Goal: Task Accomplishment & Management: Manage account settings

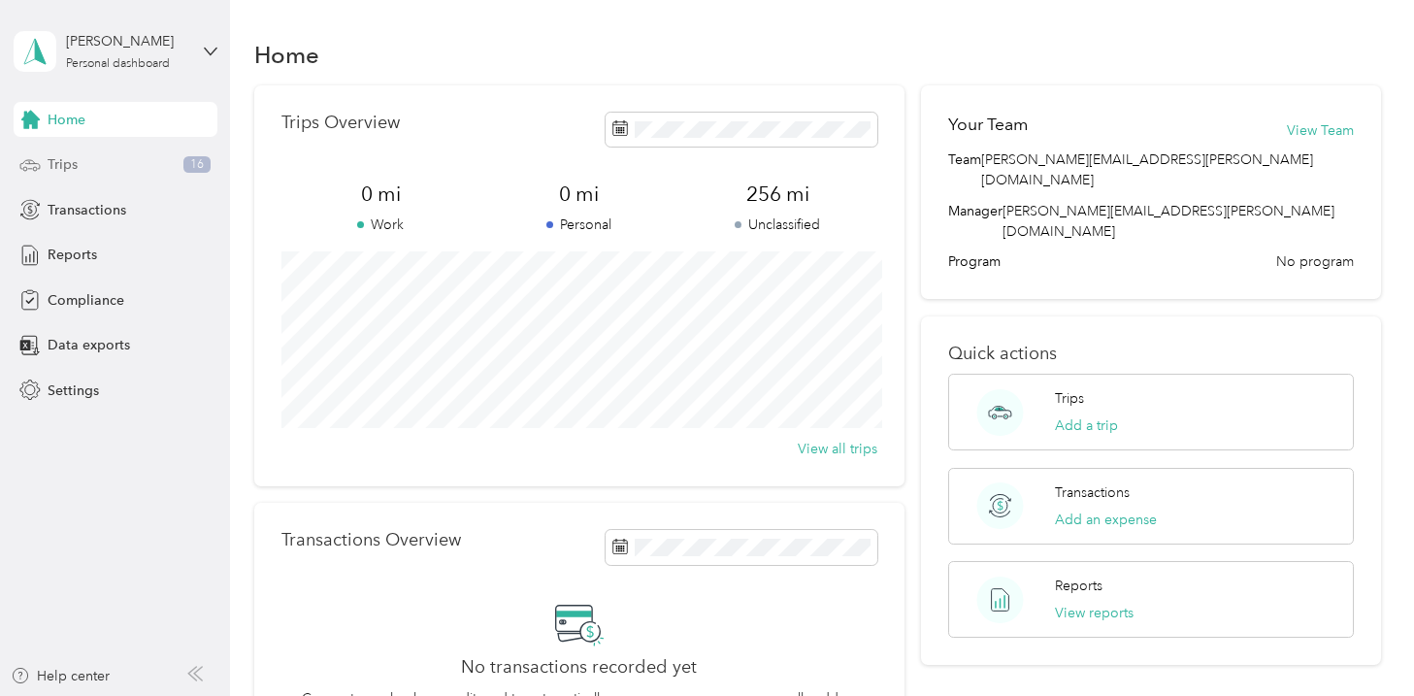
click at [74, 168] on span "Trips" at bounding box center [63, 164] width 30 height 20
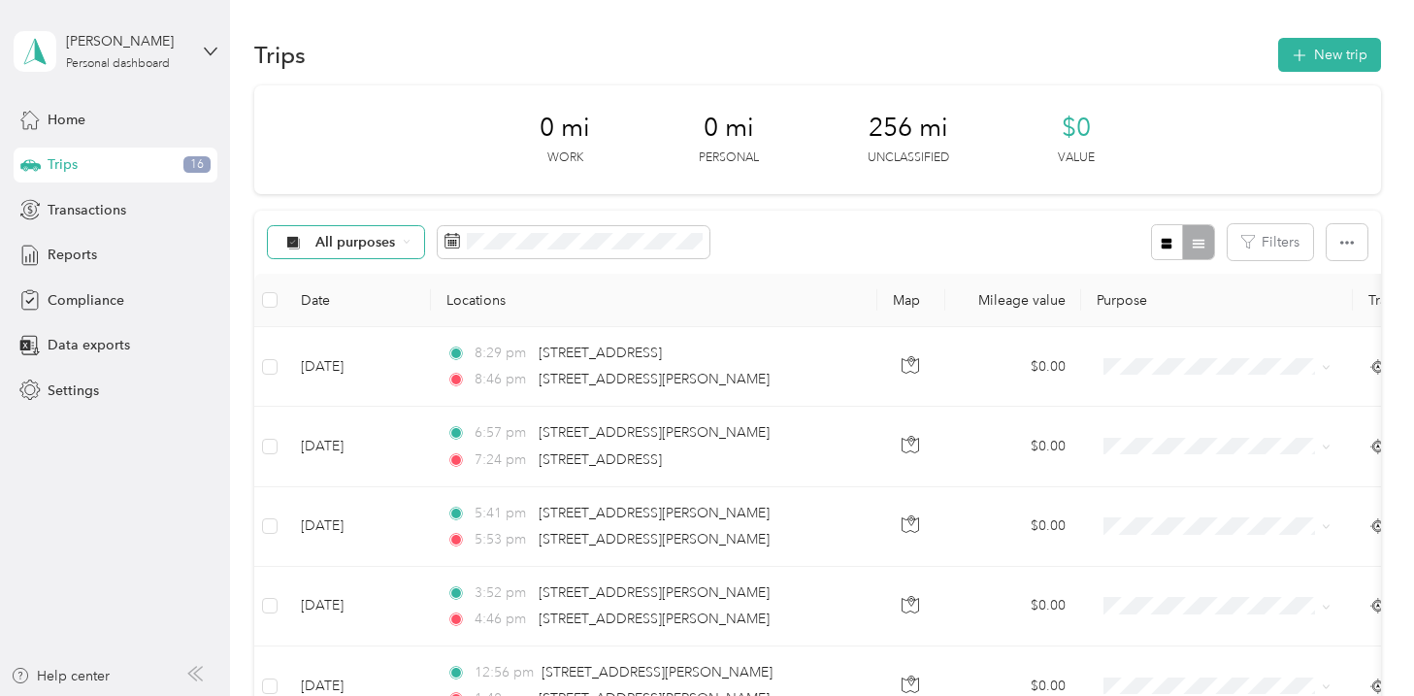
click at [319, 247] on span "All purposes" at bounding box center [355, 243] width 81 height 14
click at [309, 312] on li "Unclassified" at bounding box center [345, 311] width 155 height 34
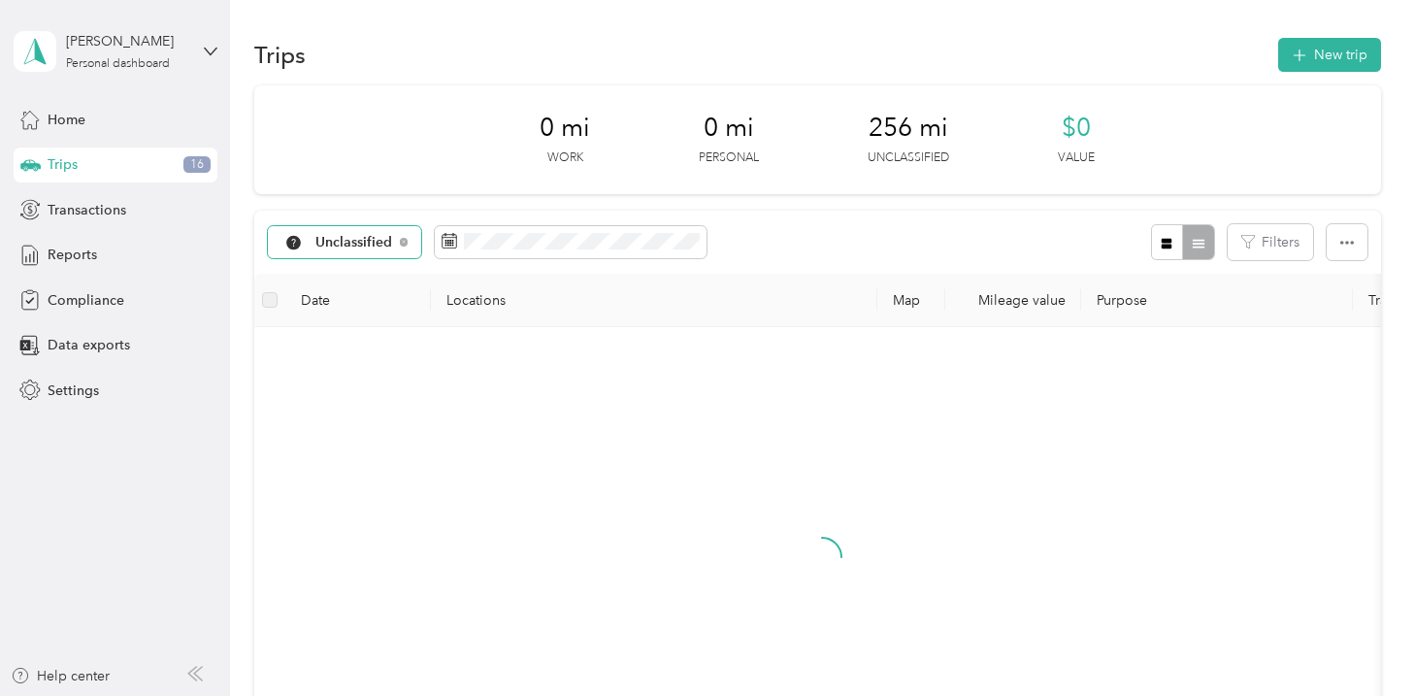
click at [348, 250] on div "Unclassified" at bounding box center [345, 242] width 154 height 33
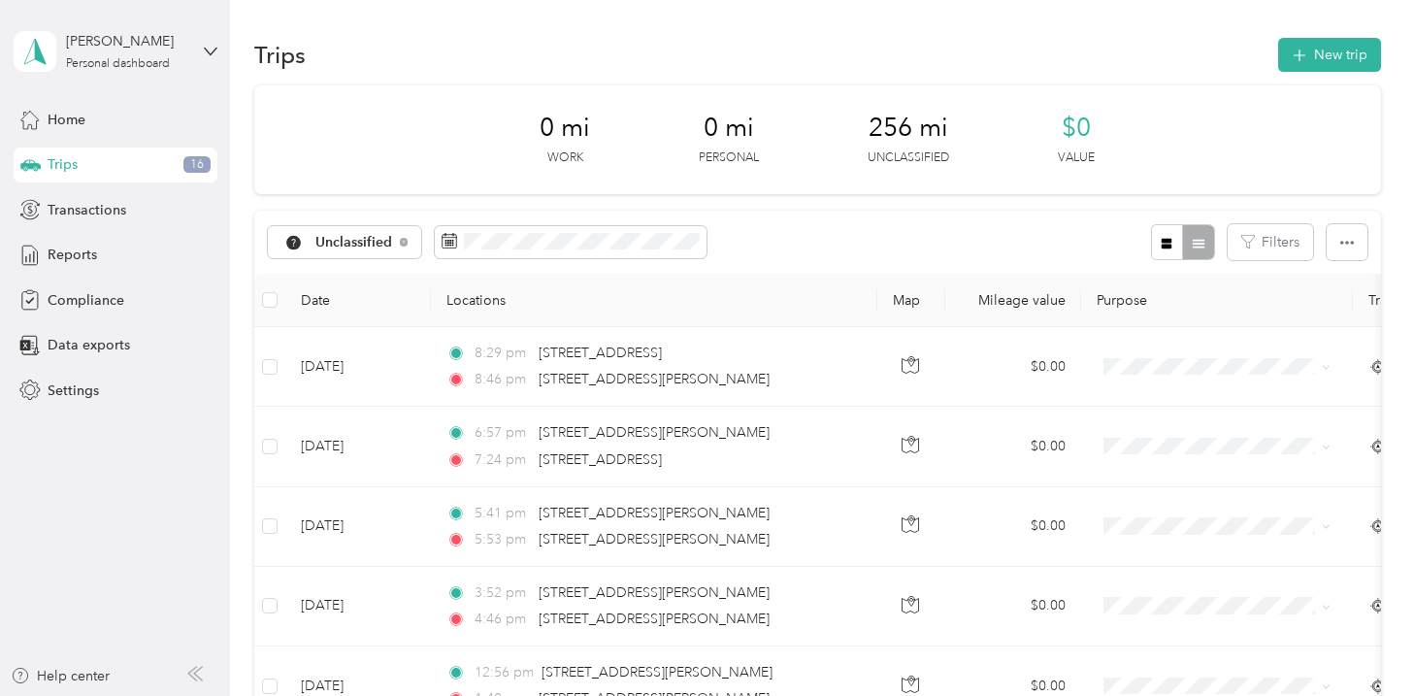
click at [335, 283] on ol "All purposes Unclassified Personal" at bounding box center [349, 301] width 162 height 102
click at [405, 241] on icon at bounding box center [404, 242] width 8 height 8
click at [292, 235] on icon at bounding box center [293, 243] width 24 height 16
click at [292, 279] on li "All purposes" at bounding box center [345, 273] width 155 height 34
click at [299, 246] on icon at bounding box center [293, 243] width 24 height 16
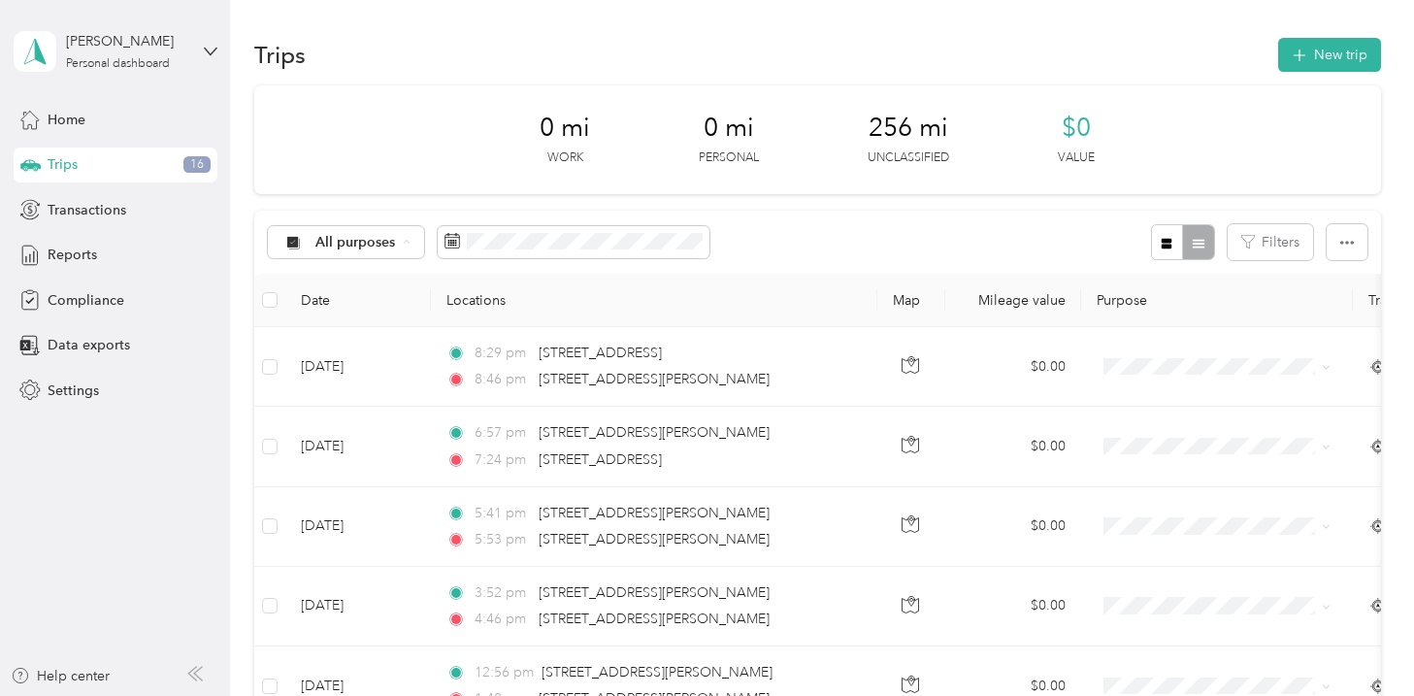
click at [302, 283] on li "All purposes" at bounding box center [345, 277] width 155 height 34
click at [281, 300] on th at bounding box center [269, 300] width 31 height 53
click at [1286, 234] on button "Filters" at bounding box center [1270, 242] width 85 height 36
click at [1209, 238] on div at bounding box center [1182, 242] width 63 height 36
click at [1354, 245] on icon "button" at bounding box center [1347, 243] width 14 height 14
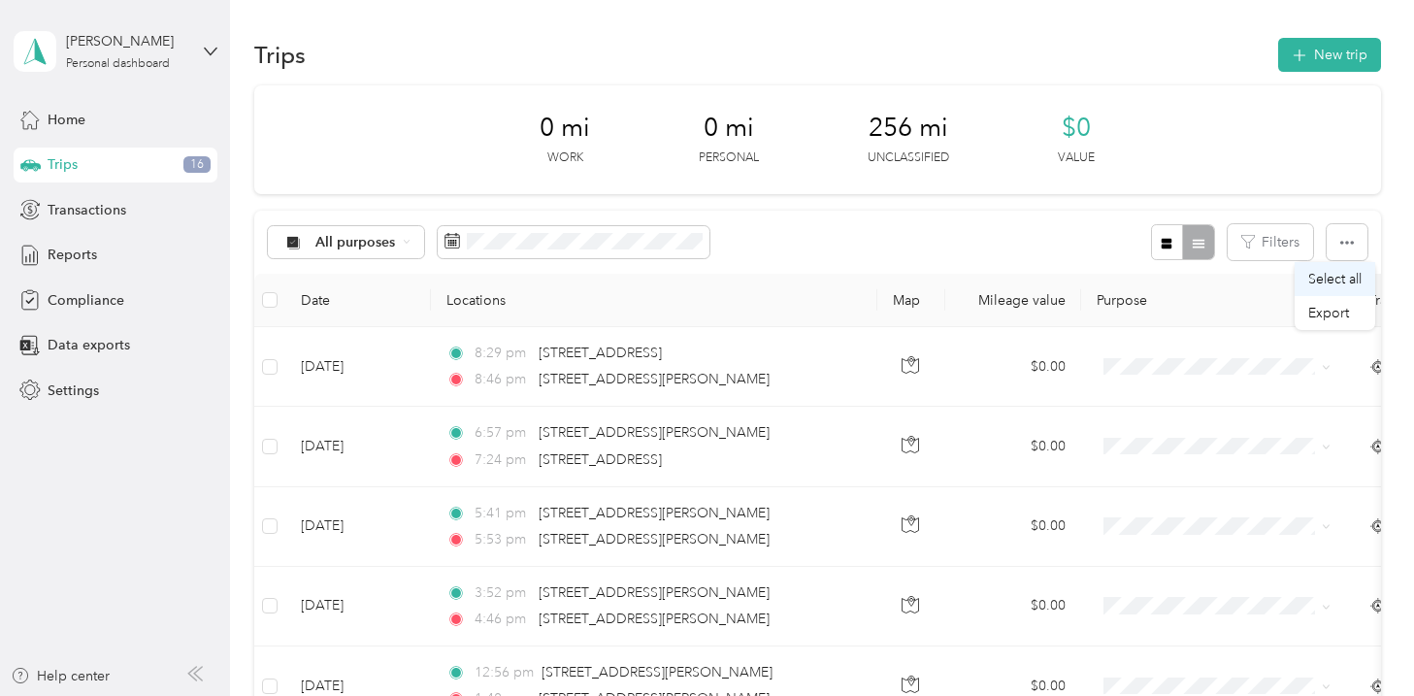
click at [1333, 284] on span "Select all" at bounding box center [1334, 279] width 53 height 16
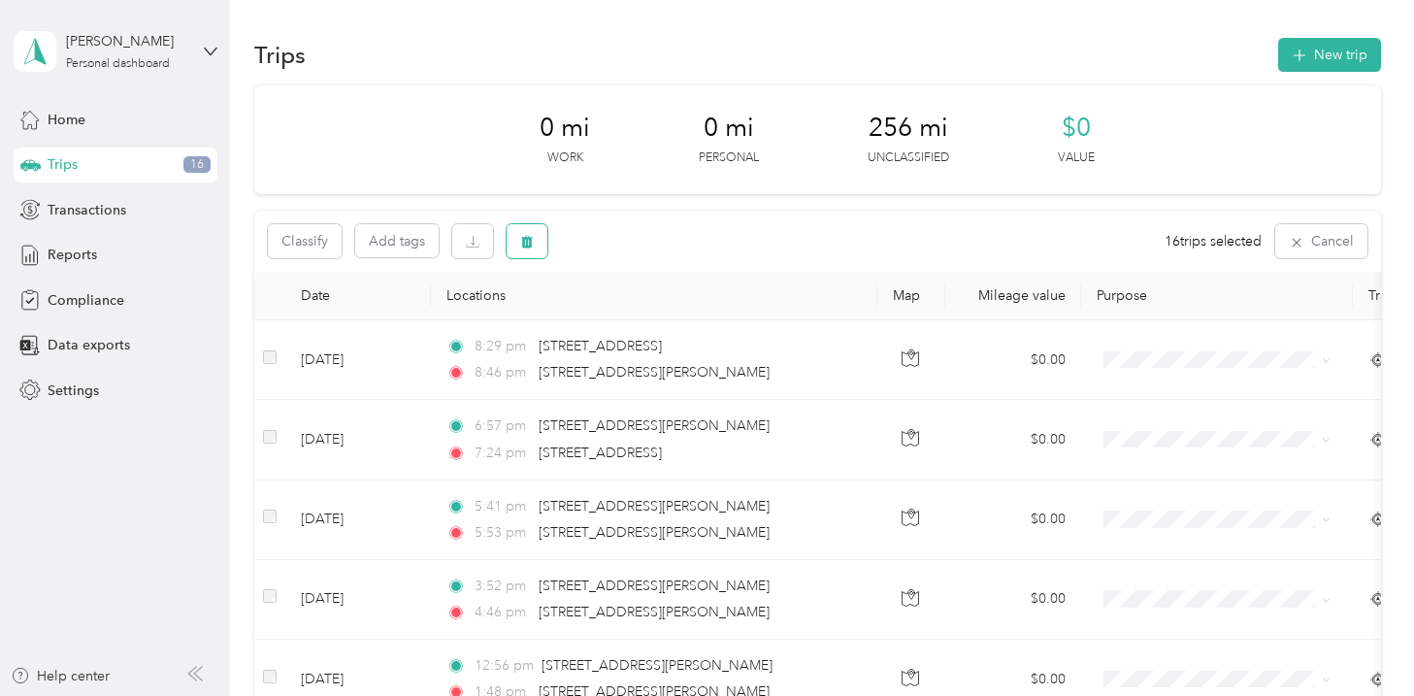
click at [532, 242] on icon "button" at bounding box center [527, 242] width 14 height 14
click at [662, 323] on button "Yes" at bounding box center [675, 322] width 38 height 31
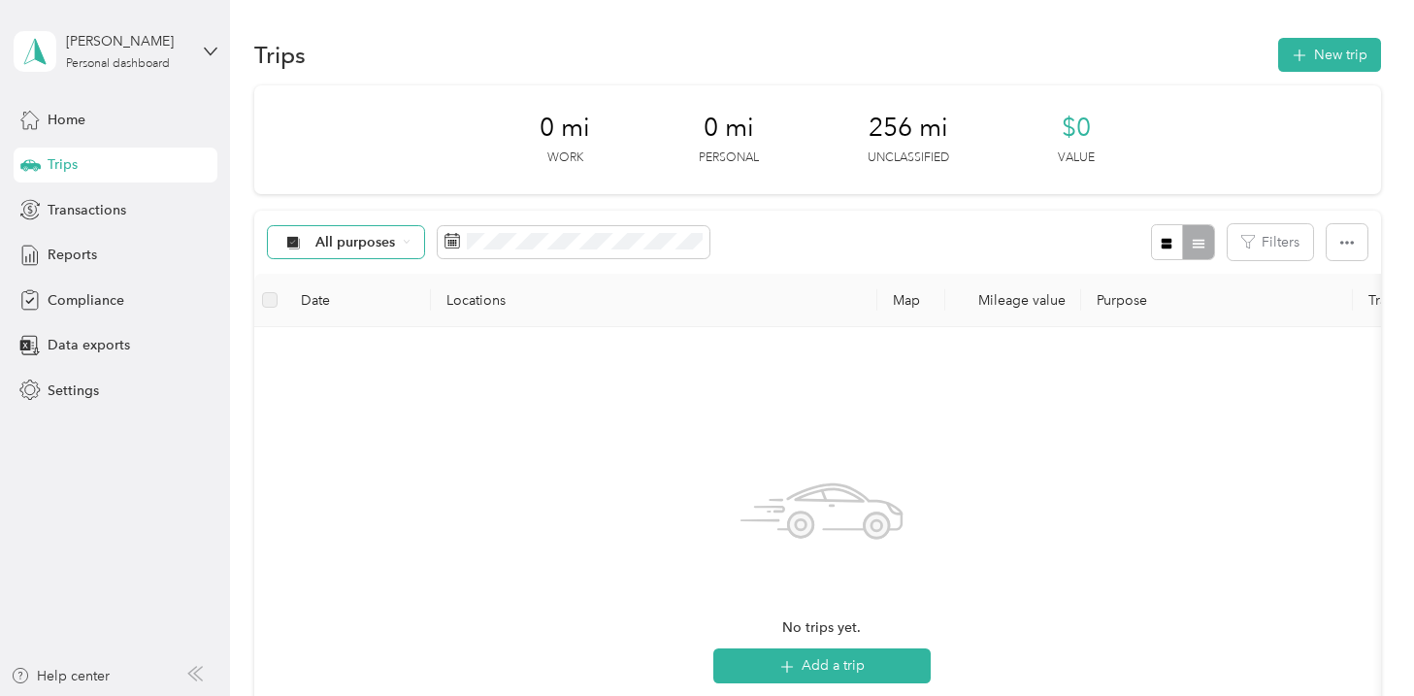
click at [397, 235] on div "All purposes" at bounding box center [346, 242] width 157 height 33
click at [123, 216] on span "Transactions" at bounding box center [87, 210] width 79 height 20
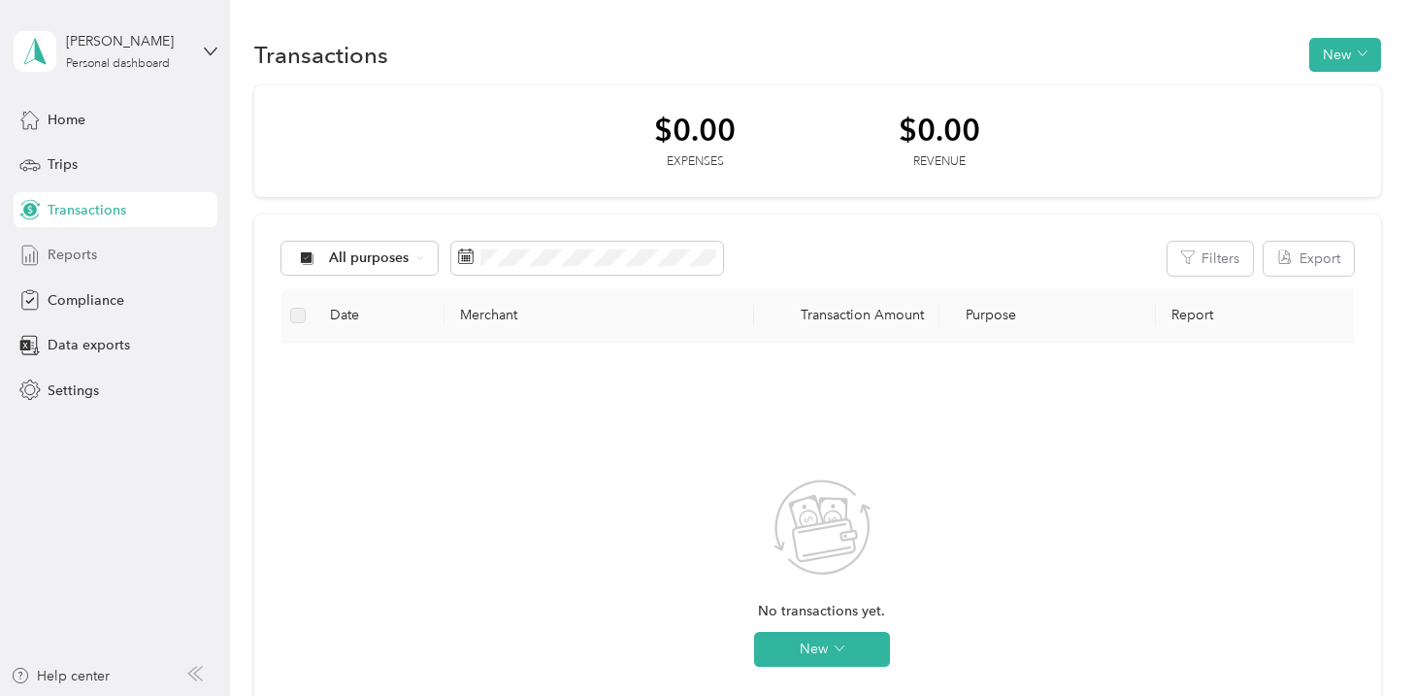
click at [113, 256] on div "Reports" at bounding box center [116, 255] width 204 height 35
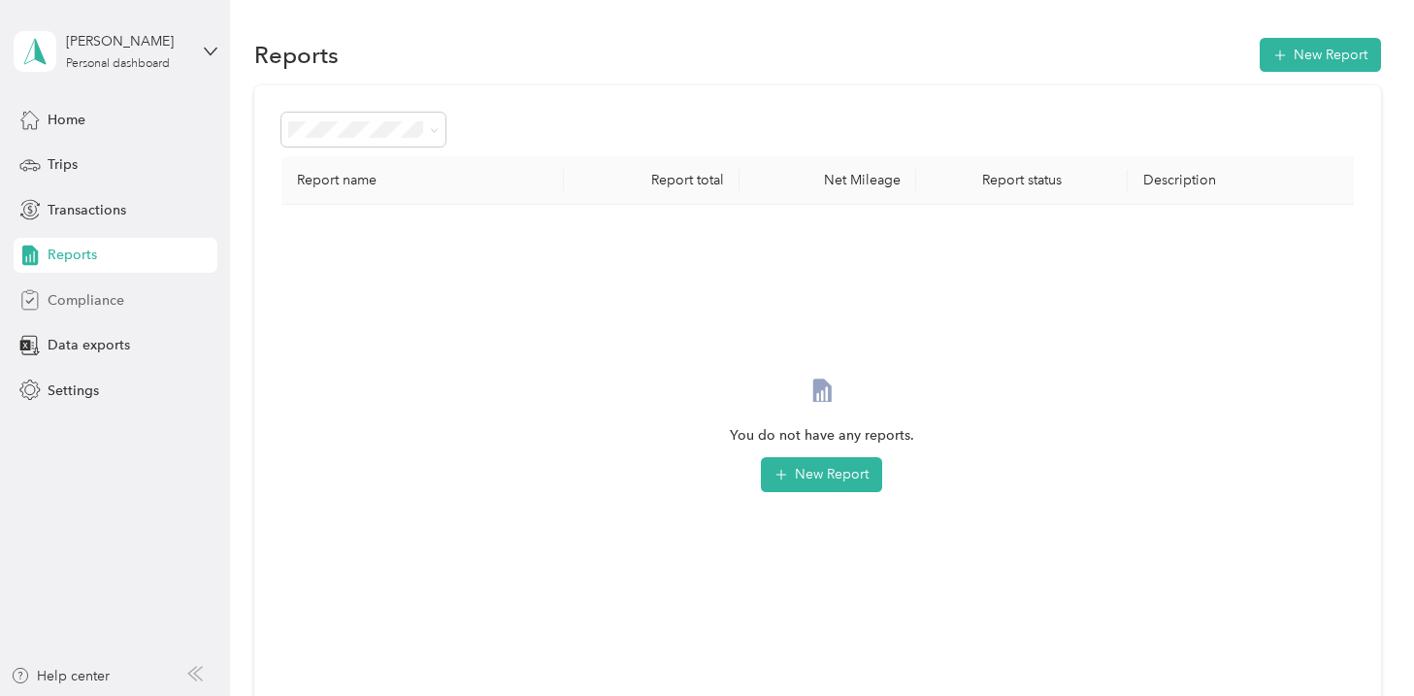
click at [114, 302] on span "Compliance" at bounding box center [86, 300] width 77 height 20
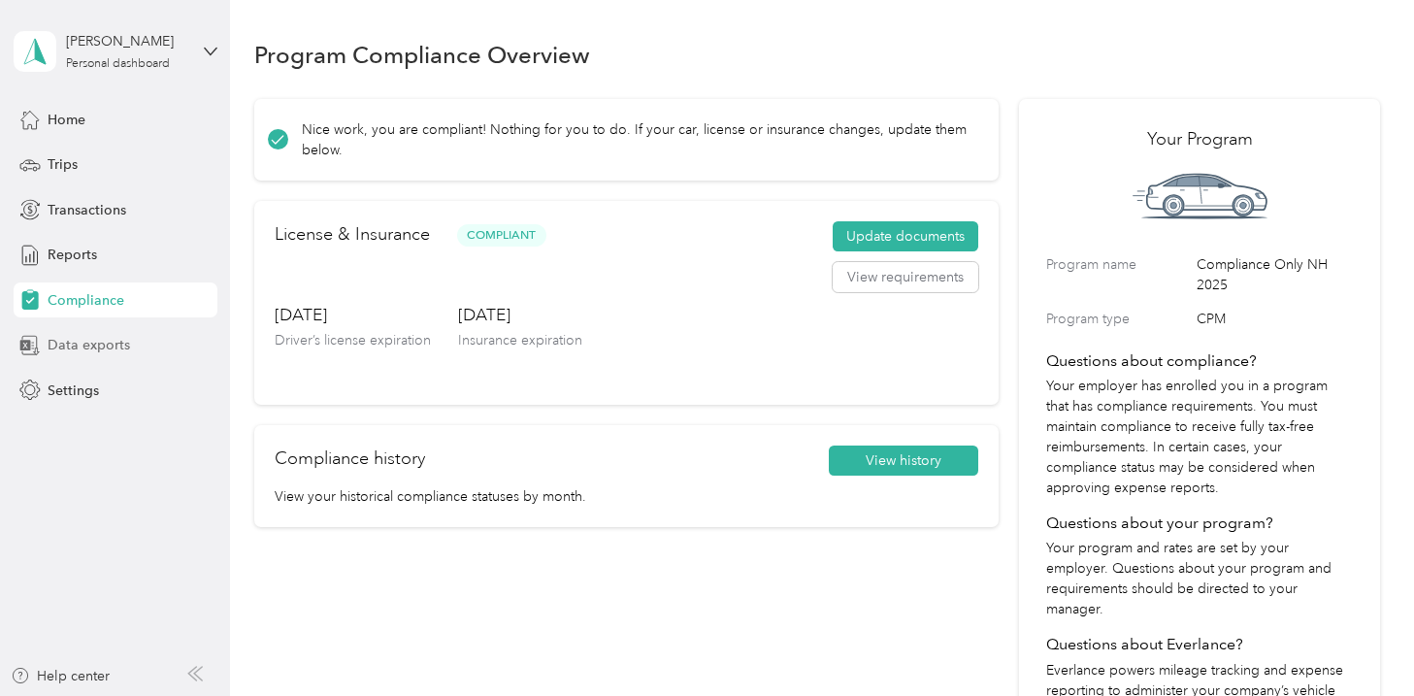
click at [93, 344] on span "Data exports" at bounding box center [89, 345] width 82 height 20
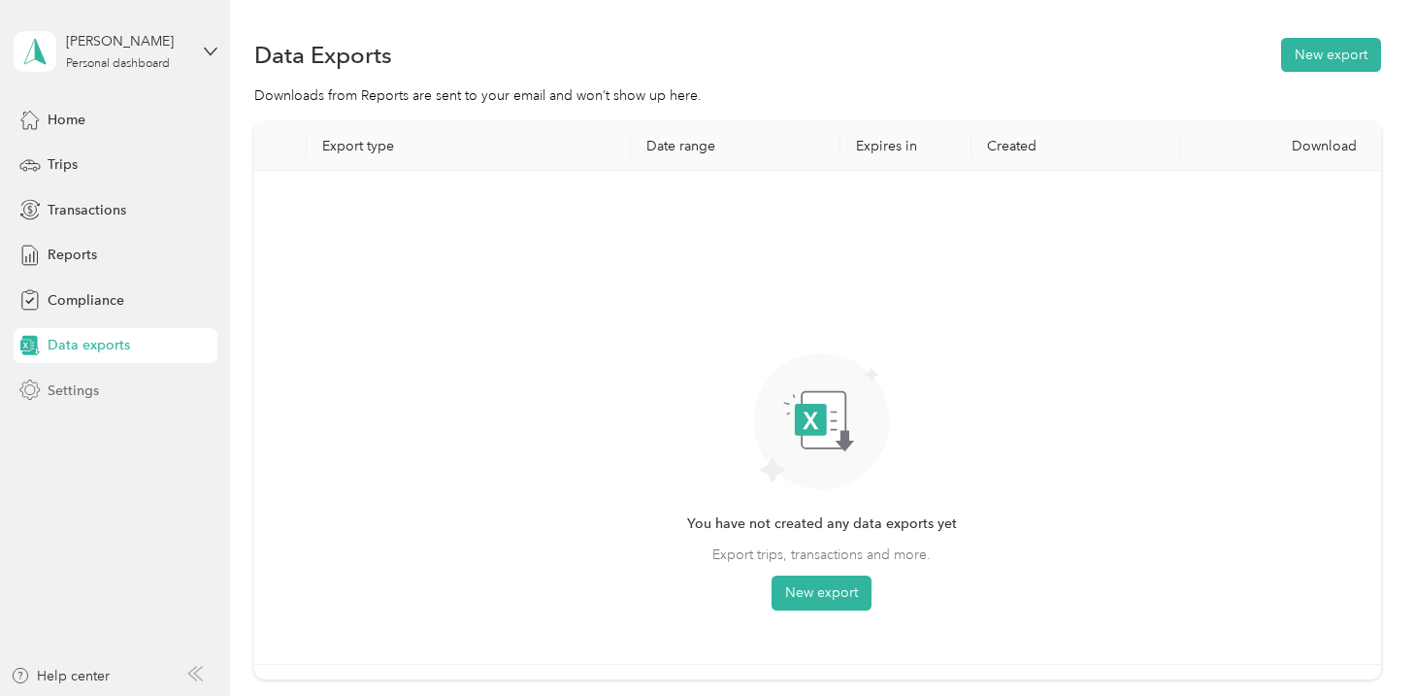
click at [79, 393] on span "Settings" at bounding box center [73, 390] width 51 height 20
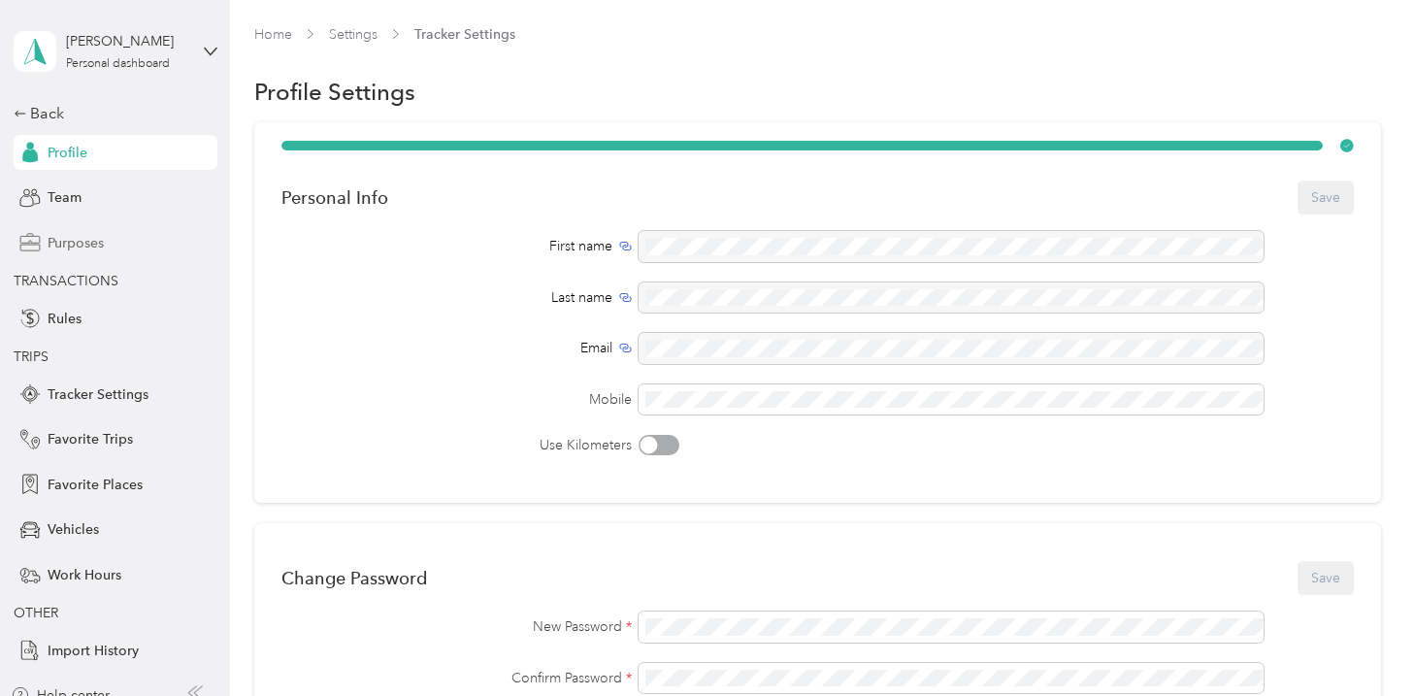
click at [80, 250] on span "Purposes" at bounding box center [76, 243] width 56 height 20
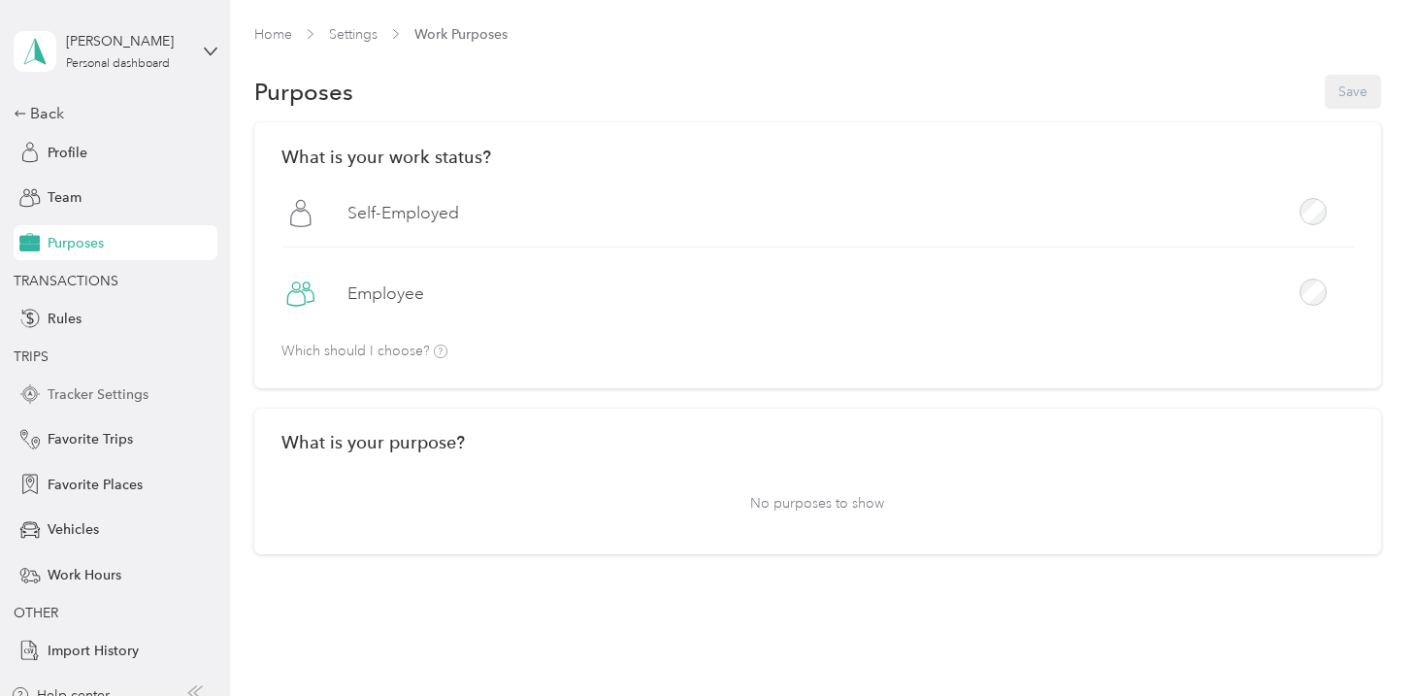
click at [125, 396] on span "Tracker Settings" at bounding box center [98, 394] width 101 height 20
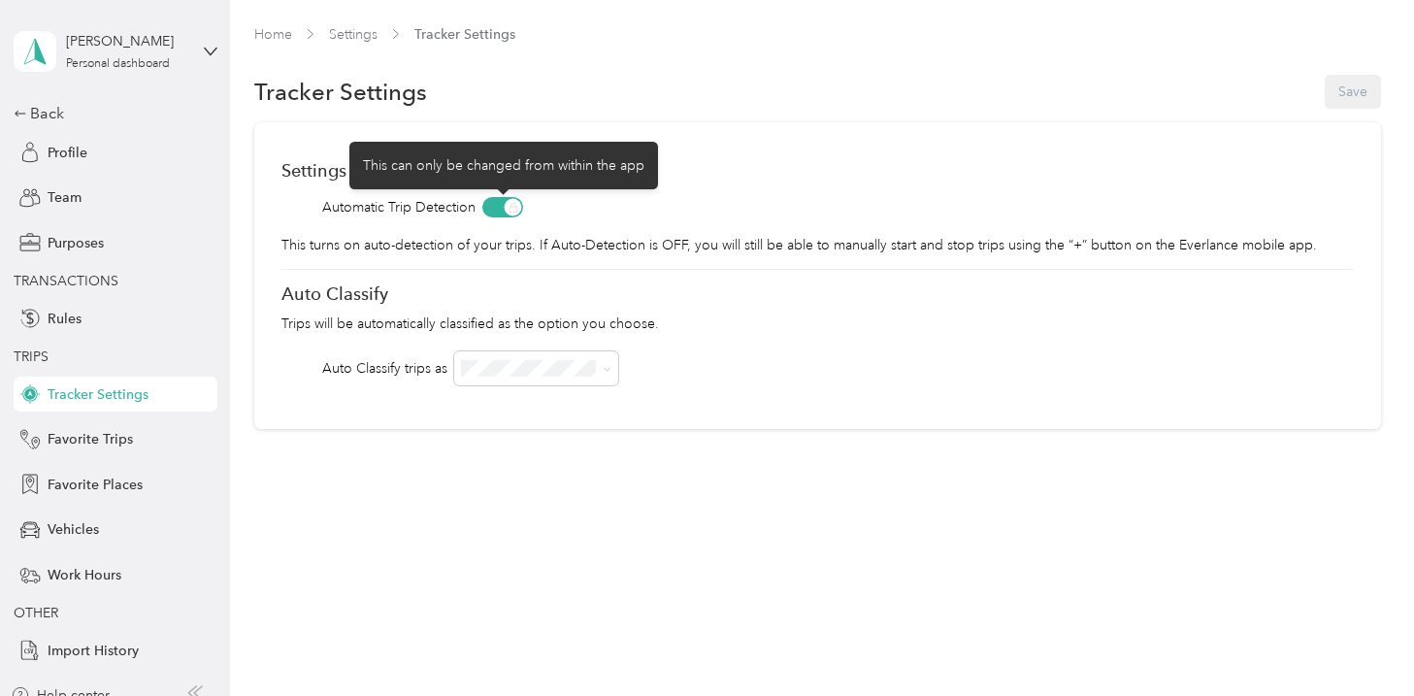
drag, startPoint x: 515, startPoint y: 208, endPoint x: 488, endPoint y: 207, distance: 27.2
click at [488, 207] on span at bounding box center [502, 207] width 41 height 20
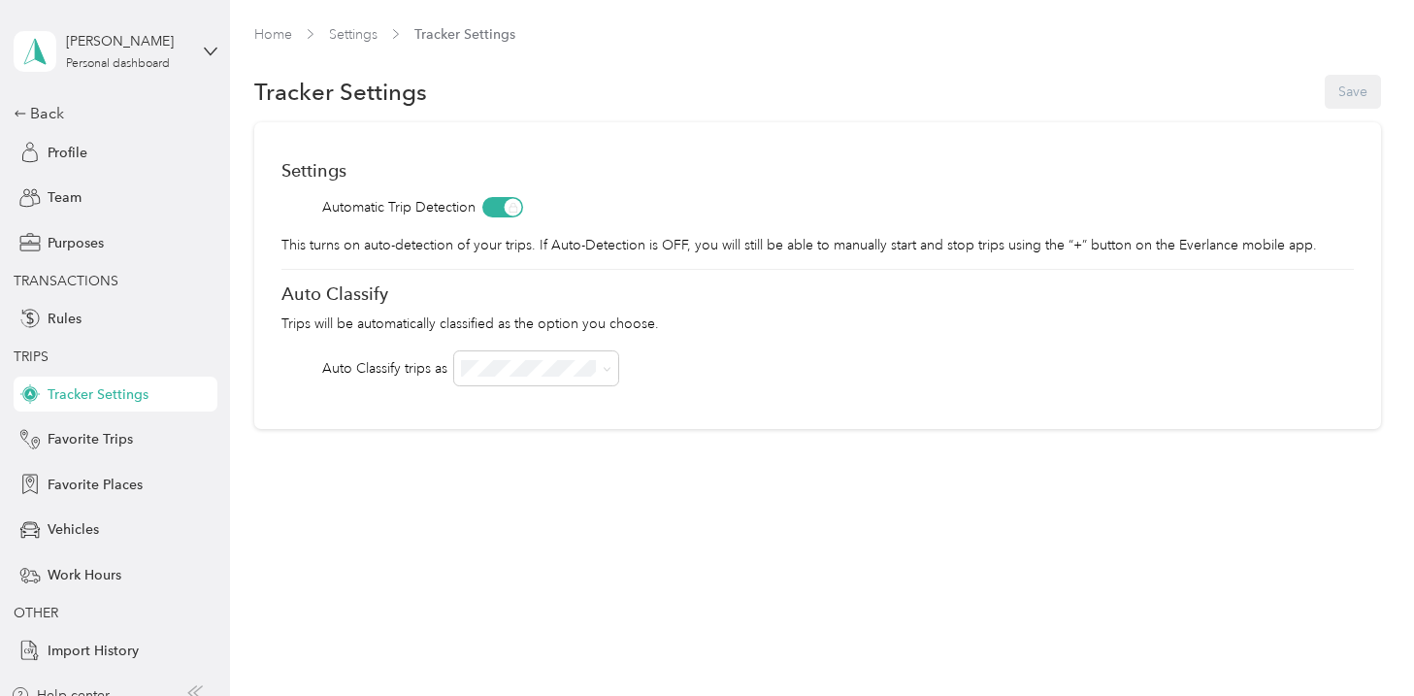
drag, startPoint x: 511, startPoint y: 206, endPoint x: 469, endPoint y: 204, distance: 42.7
click at [470, 204] on div "Automatic Trip Detection" at bounding box center [817, 207] width 1072 height 20
click at [469, 204] on span "Automatic Trip Detection" at bounding box center [398, 207] width 153 height 20
click at [484, 214] on span at bounding box center [502, 207] width 41 height 20
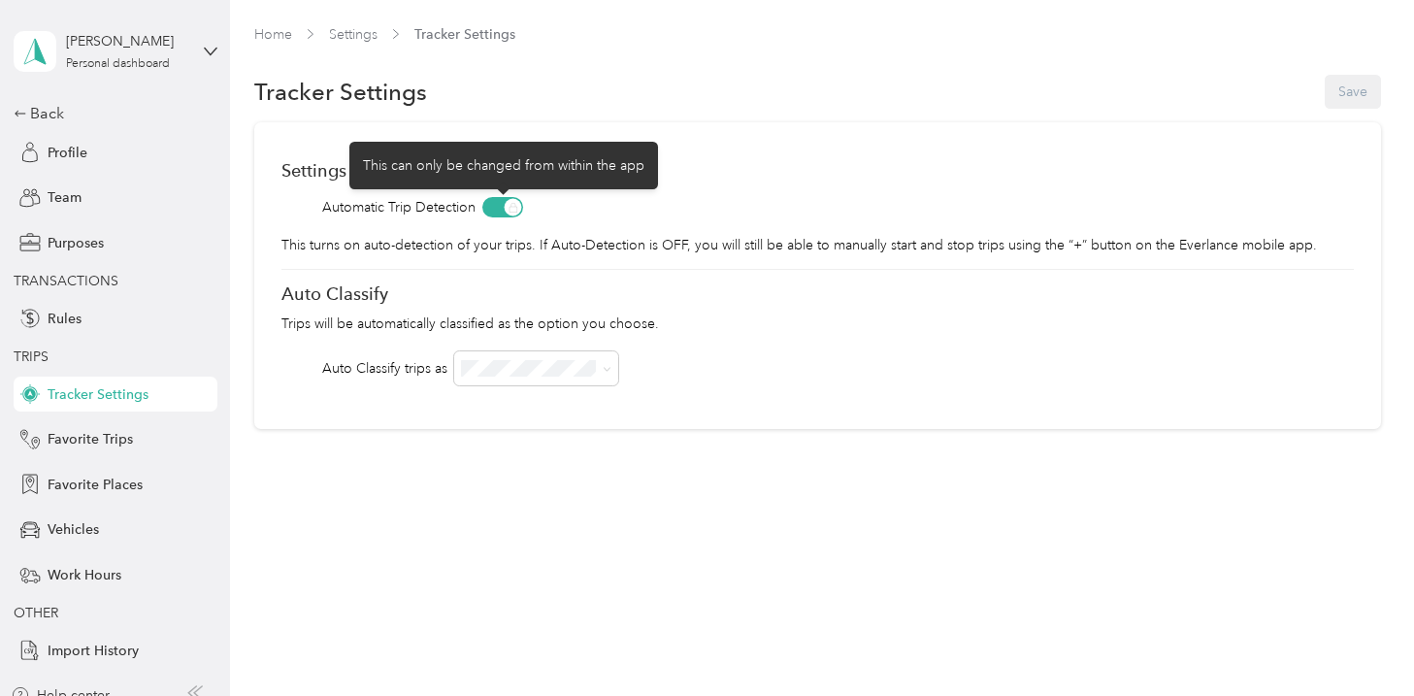
drag, startPoint x: 510, startPoint y: 203, endPoint x: 484, endPoint y: 200, distance: 26.4
click at [484, 201] on span at bounding box center [502, 207] width 41 height 20
